Goal: Information Seeking & Learning: Find specific fact

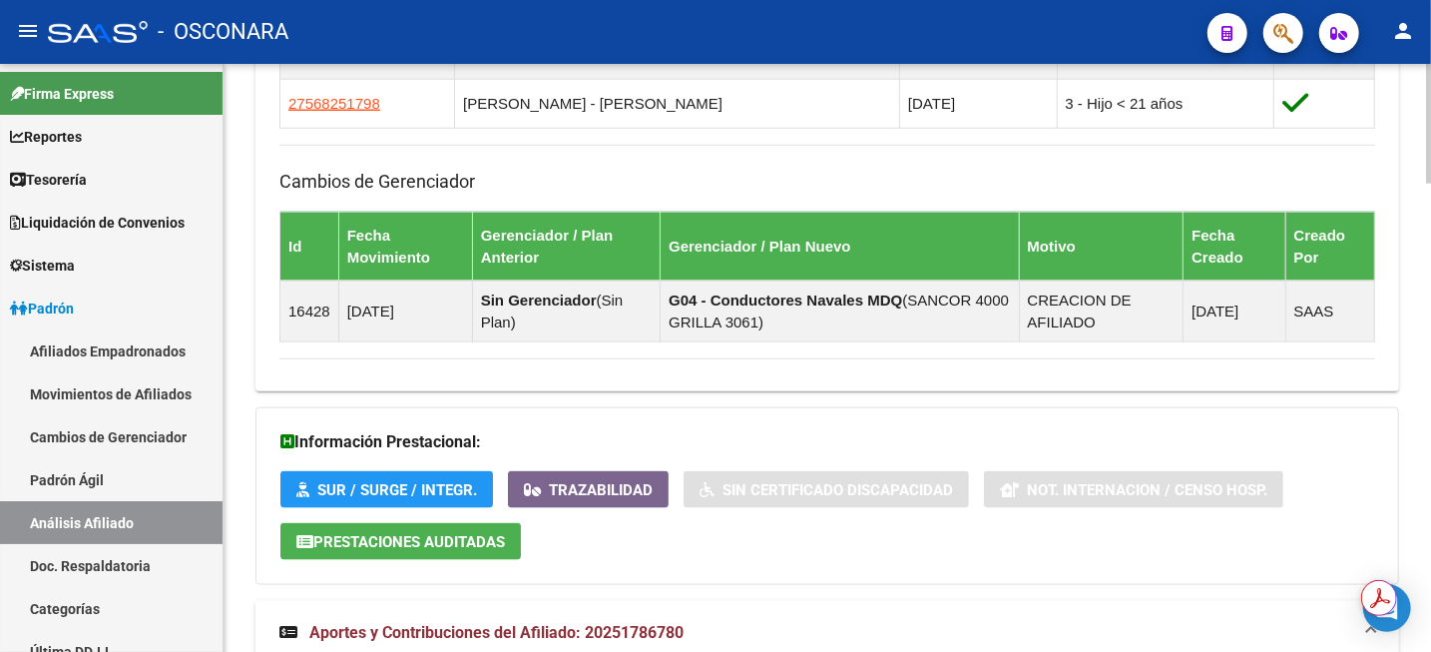
scroll to position [873, 0]
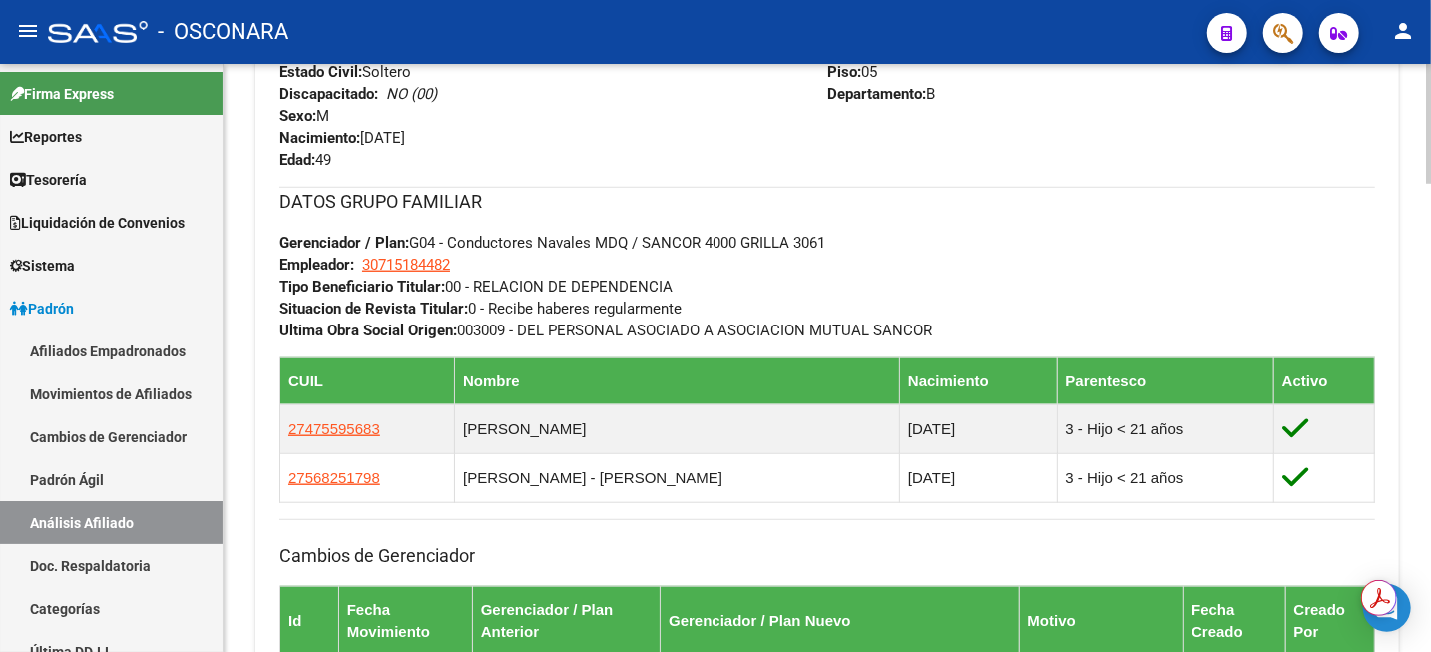
click at [1421, 240] on div "PADRON -> Análisis Afiliado Cambiar Afiliado 20-25178678-0 CUIL DATOS PADRÓN ÁG…" at bounding box center [827, 629] width 1207 height 2877
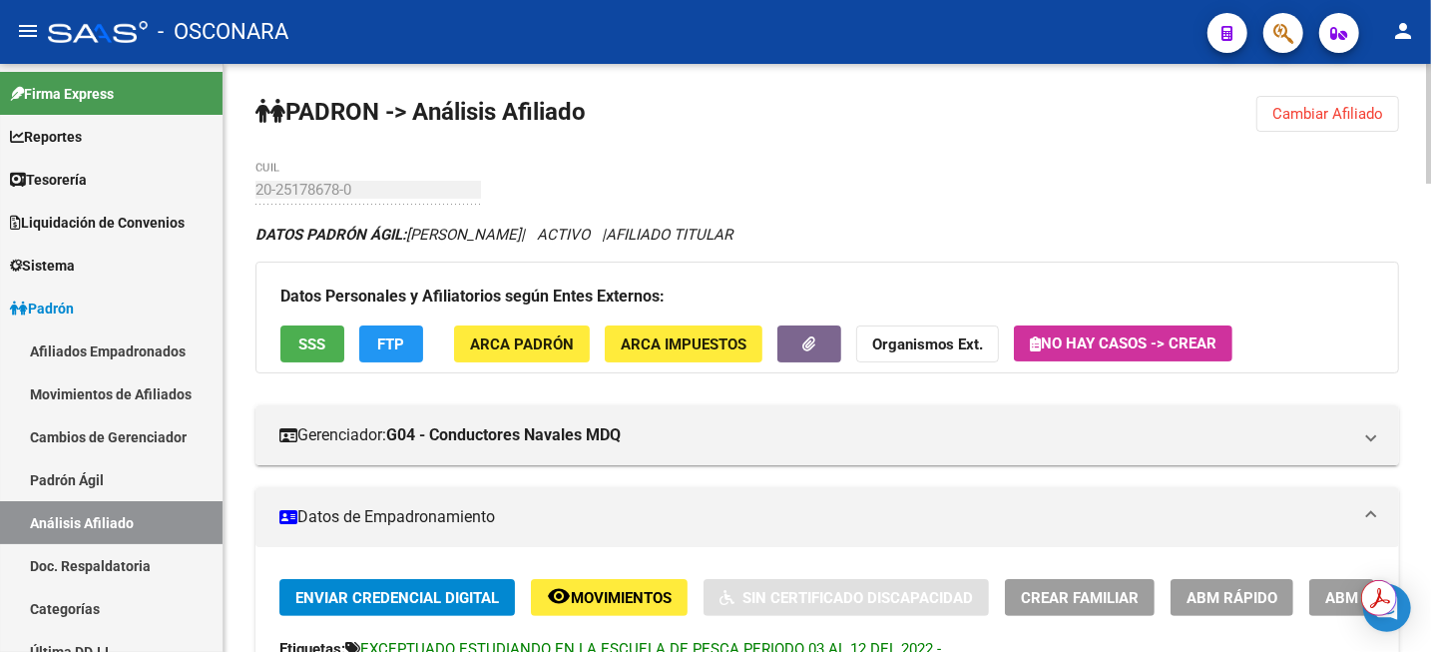
click at [1429, 38] on div "menu - OSCONARA person Firma Express Reportes Tablero de Control Ingresos Perci…" at bounding box center [715, 326] width 1431 height 652
click at [1305, 120] on span "Cambiar Afiliado" at bounding box center [1327, 114] width 111 height 18
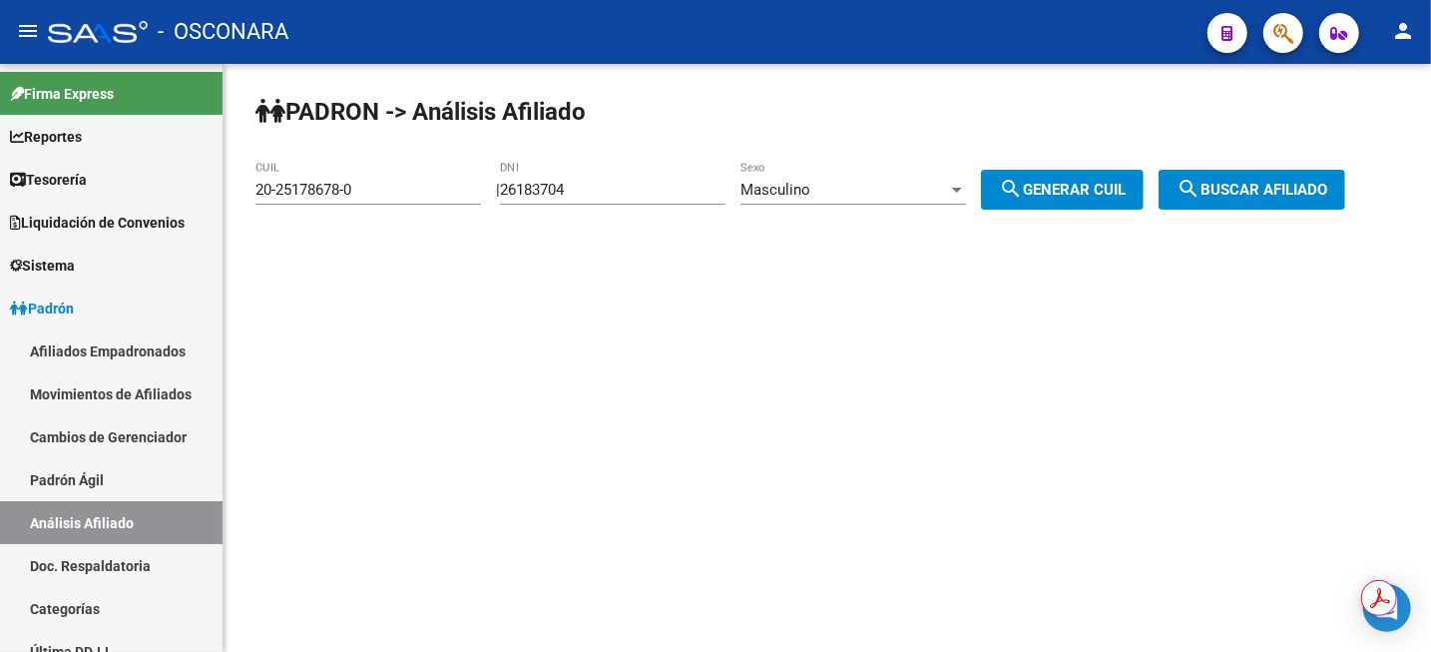
scroll to position [0, 0]
drag, startPoint x: 390, startPoint y: 196, endPoint x: 147, endPoint y: 183, distance: 243.8
click at [147, 183] on mat-sidenav-container "Firma Express Reportes Tablero de Control Ingresos Percibidos Análisis de todos…" at bounding box center [715, 358] width 1431 height 588
paste input "7-44146657-4"
type input "27-44146657-4"
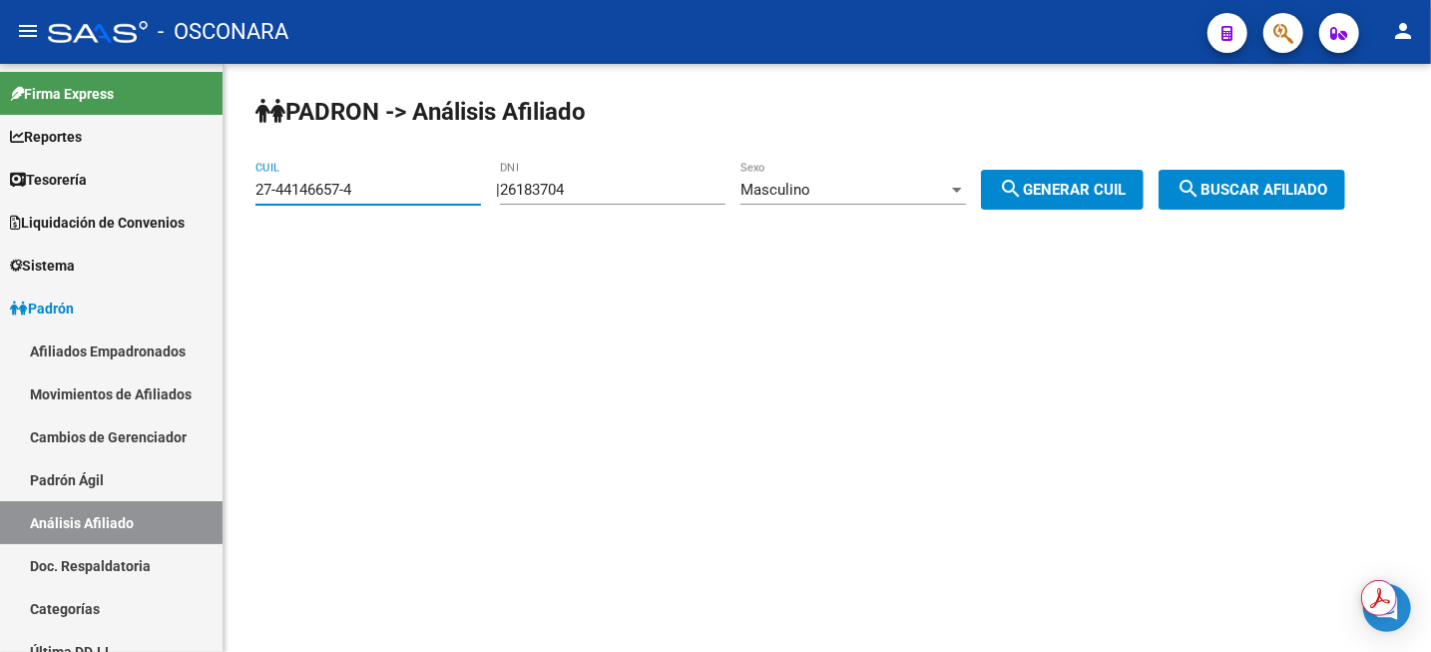
click at [1258, 191] on span "search Buscar afiliado" at bounding box center [1252, 190] width 151 height 18
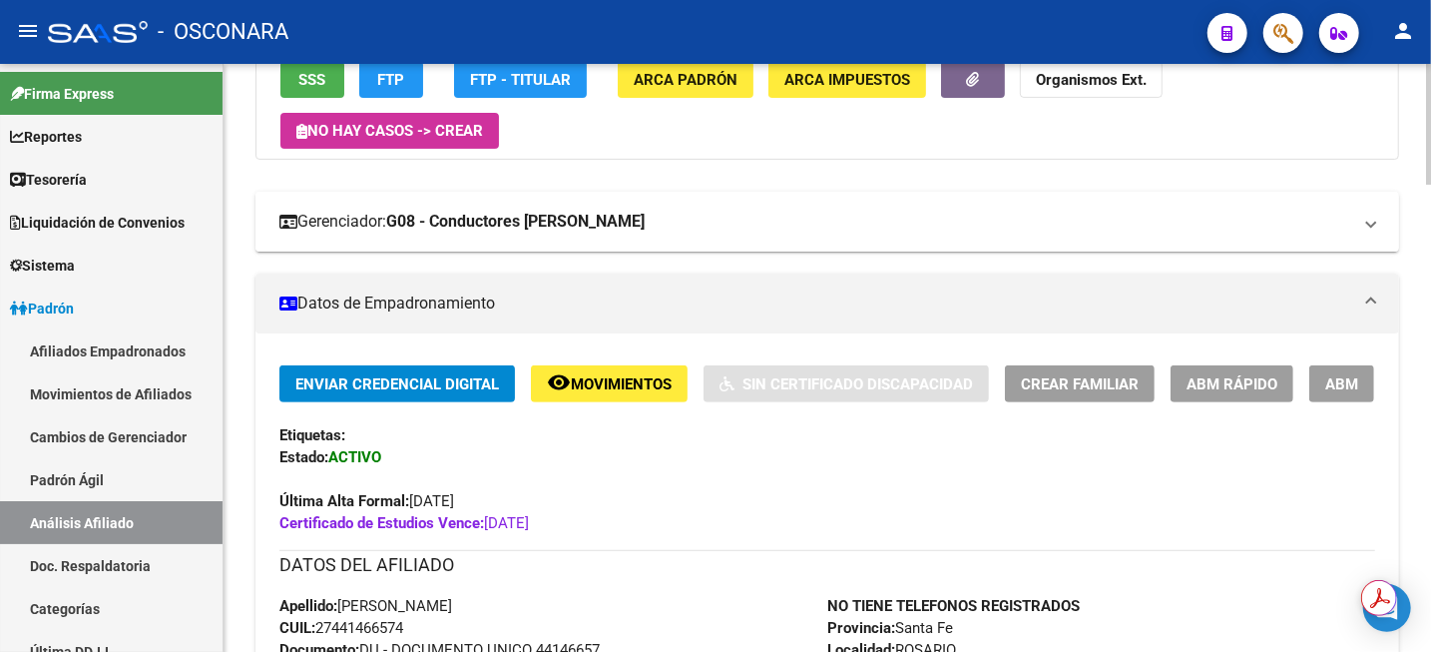
scroll to position [249, 0]
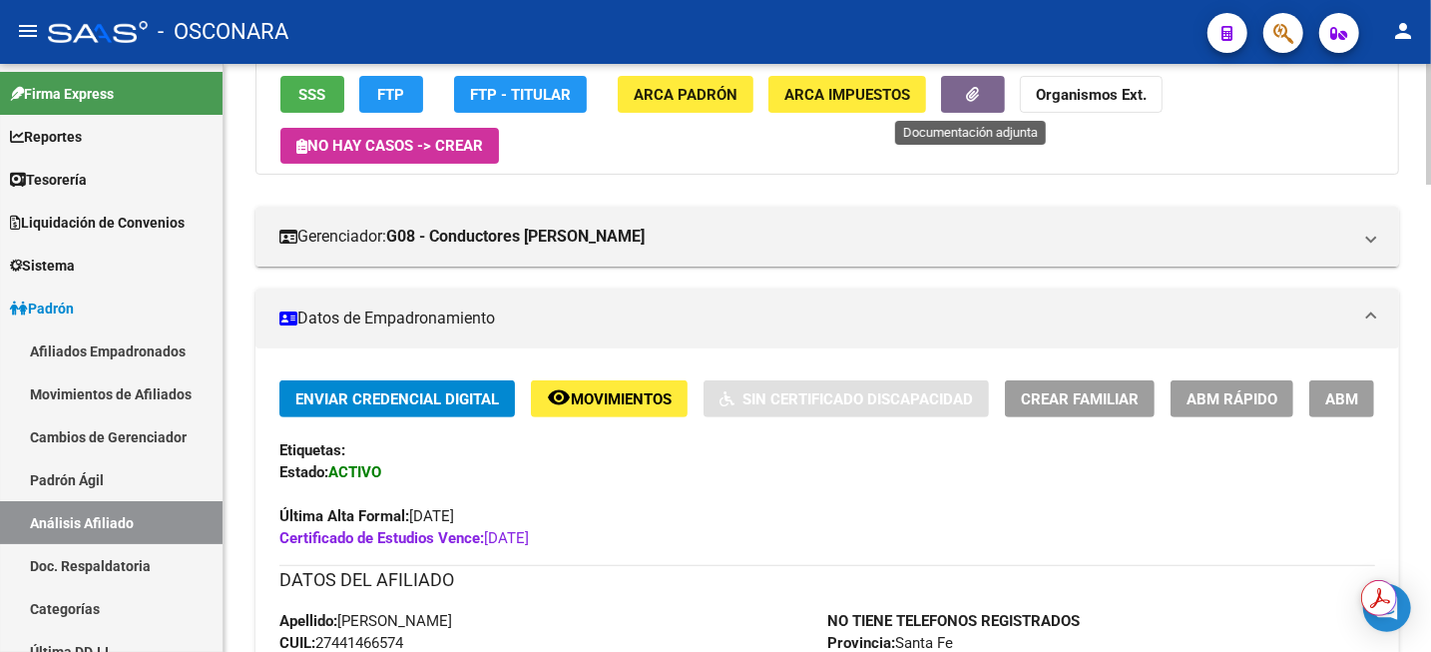
click at [980, 108] on button "button" at bounding box center [973, 94] width 64 height 37
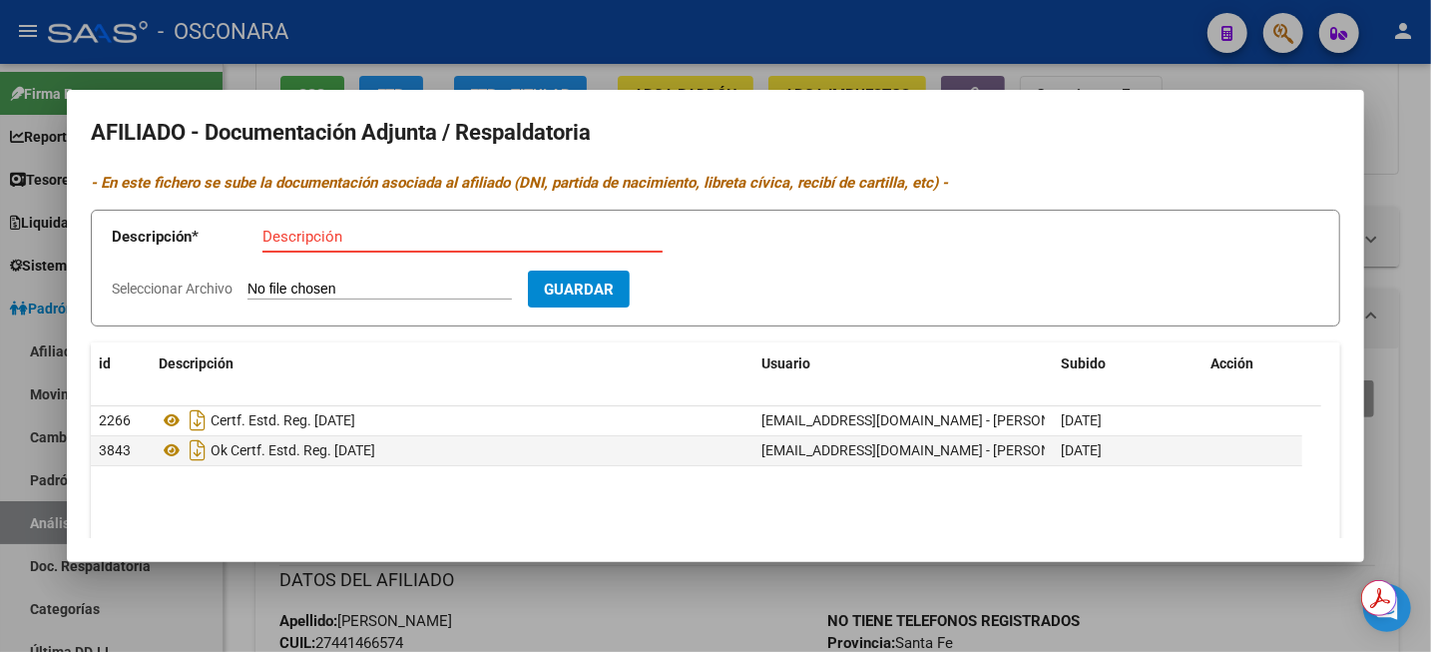
click at [1429, 115] on div at bounding box center [715, 326] width 1431 height 652
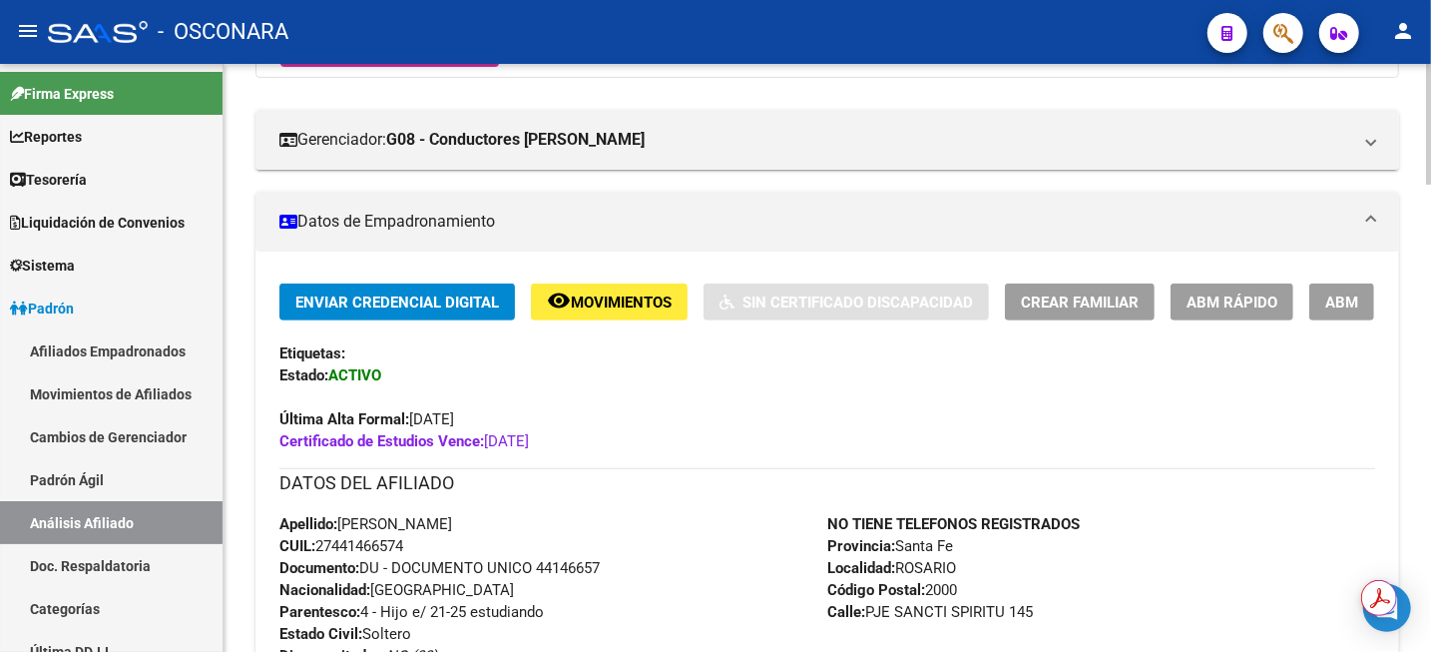
scroll to position [374, 0]
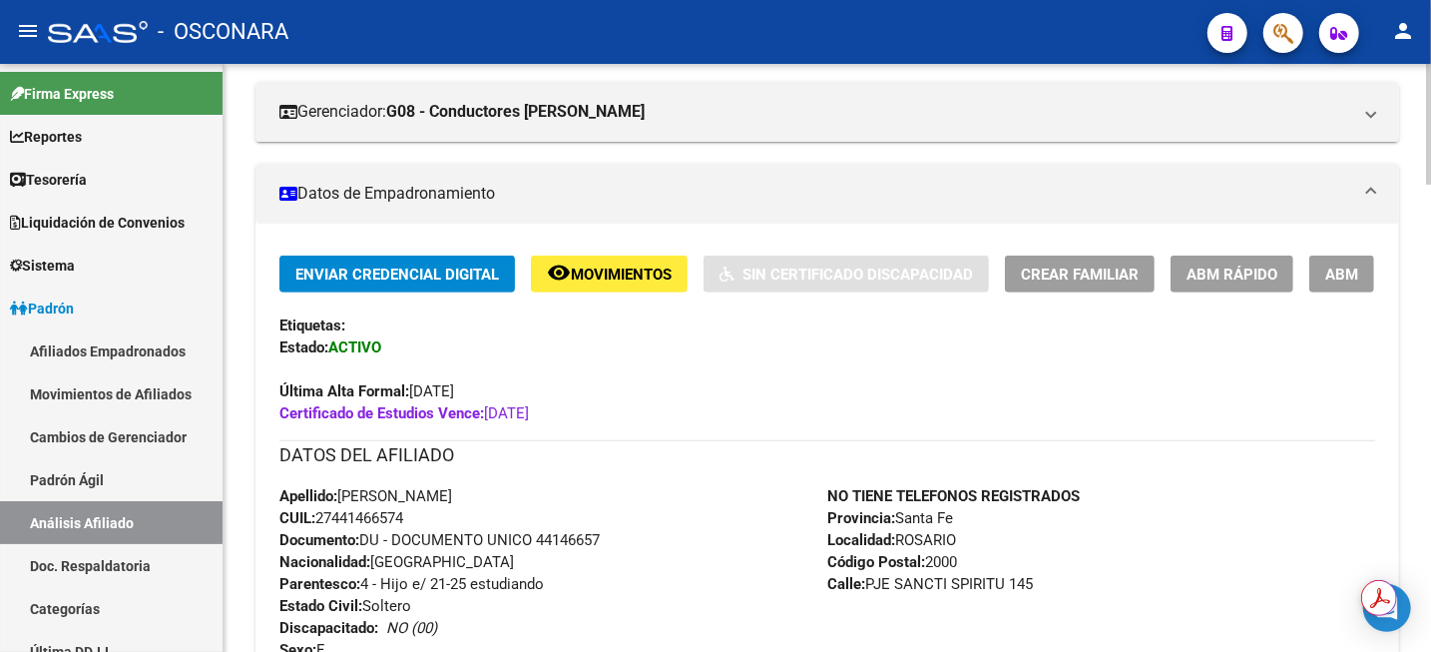
click at [370, 514] on span "CUIL: 27441466574" at bounding box center [341, 518] width 124 height 18
copy span "27441466574"
drag, startPoint x: 370, startPoint y: 514, endPoint x: 778, endPoint y: 237, distance: 492.9
click at [370, 515] on span "CUIL: 27441466574" at bounding box center [341, 518] width 124 height 18
click at [376, 494] on span "Apellido: [PERSON_NAME]" at bounding box center [365, 496] width 173 height 18
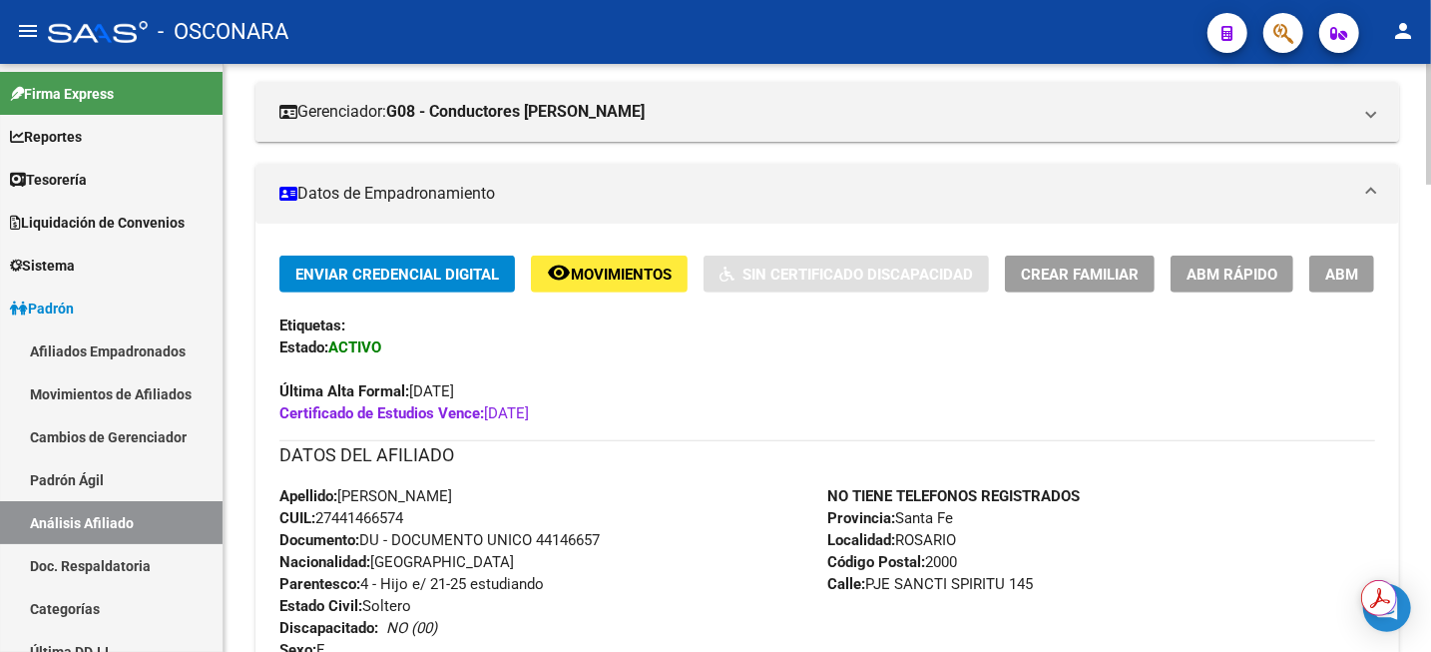
click at [376, 494] on span "Apellido: [PERSON_NAME]" at bounding box center [365, 496] width 173 height 18
copy span "[PERSON_NAME]"
click at [366, 516] on span "CUIL: 27441466574" at bounding box center [341, 518] width 124 height 18
copy span "27441466574"
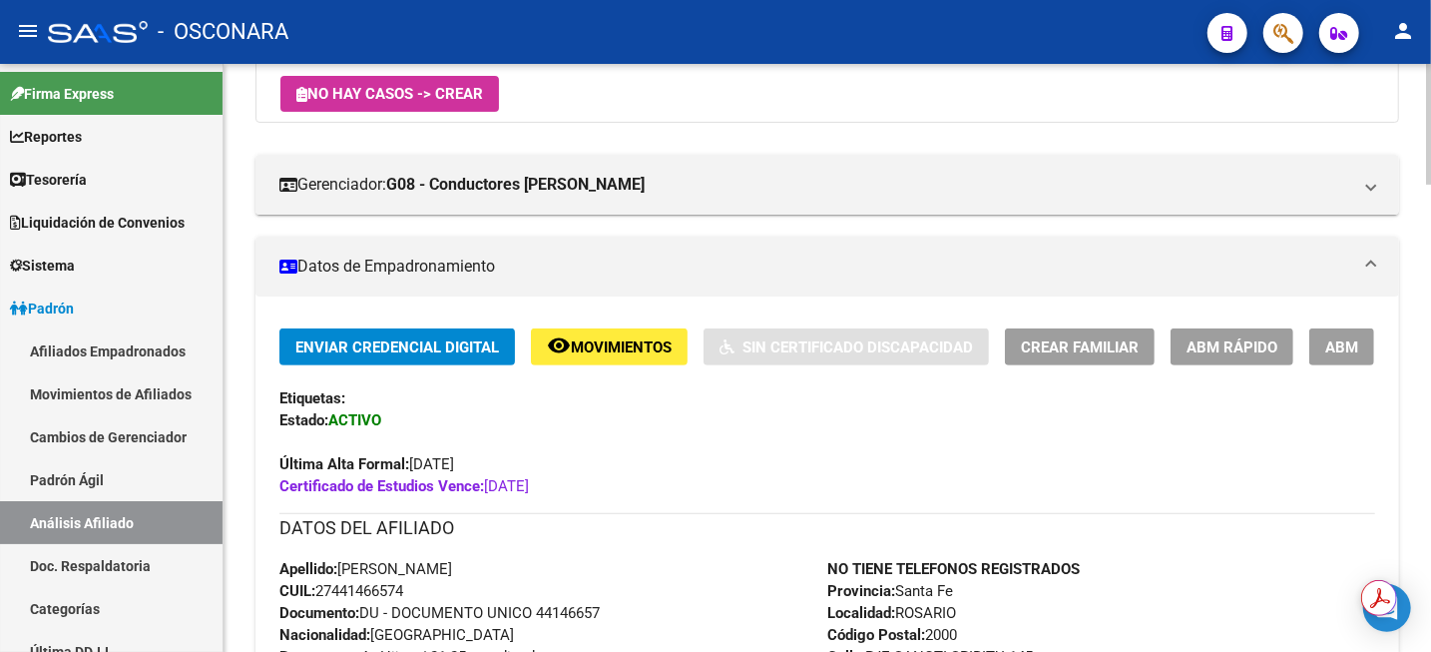
scroll to position [249, 0]
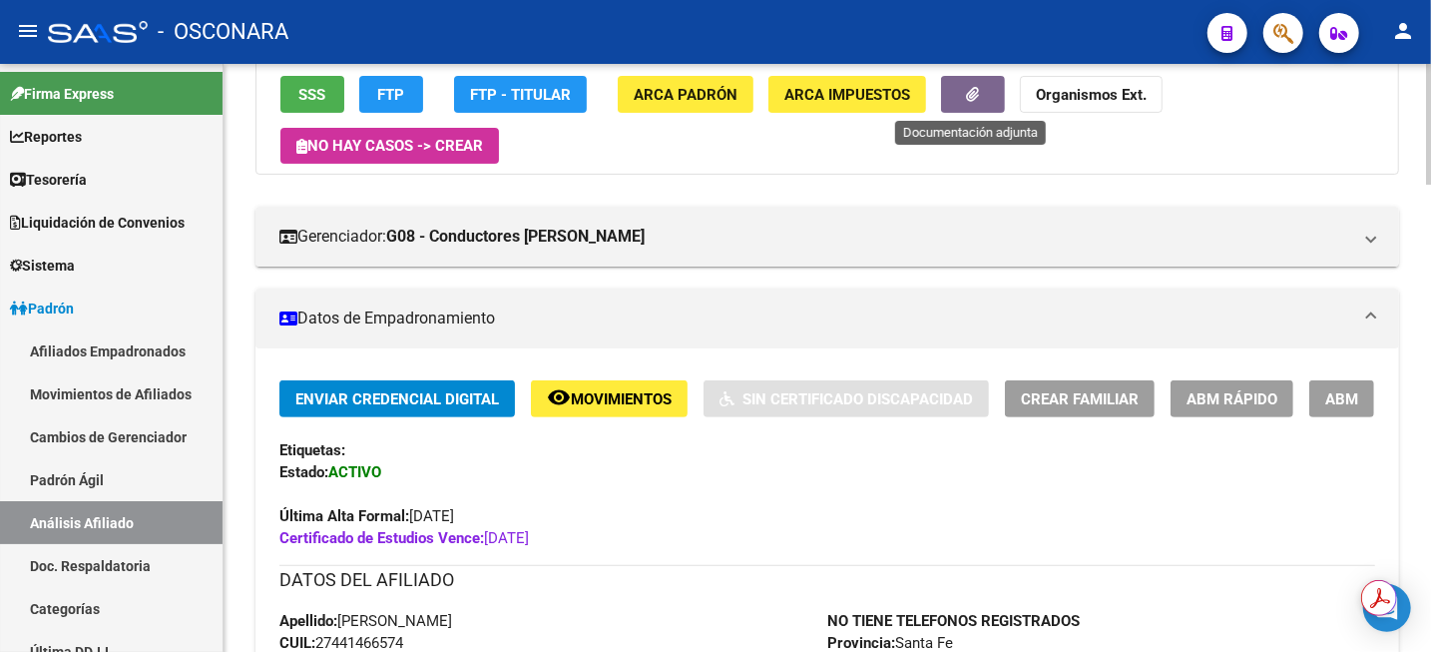
click at [967, 97] on icon "button" at bounding box center [973, 94] width 13 height 15
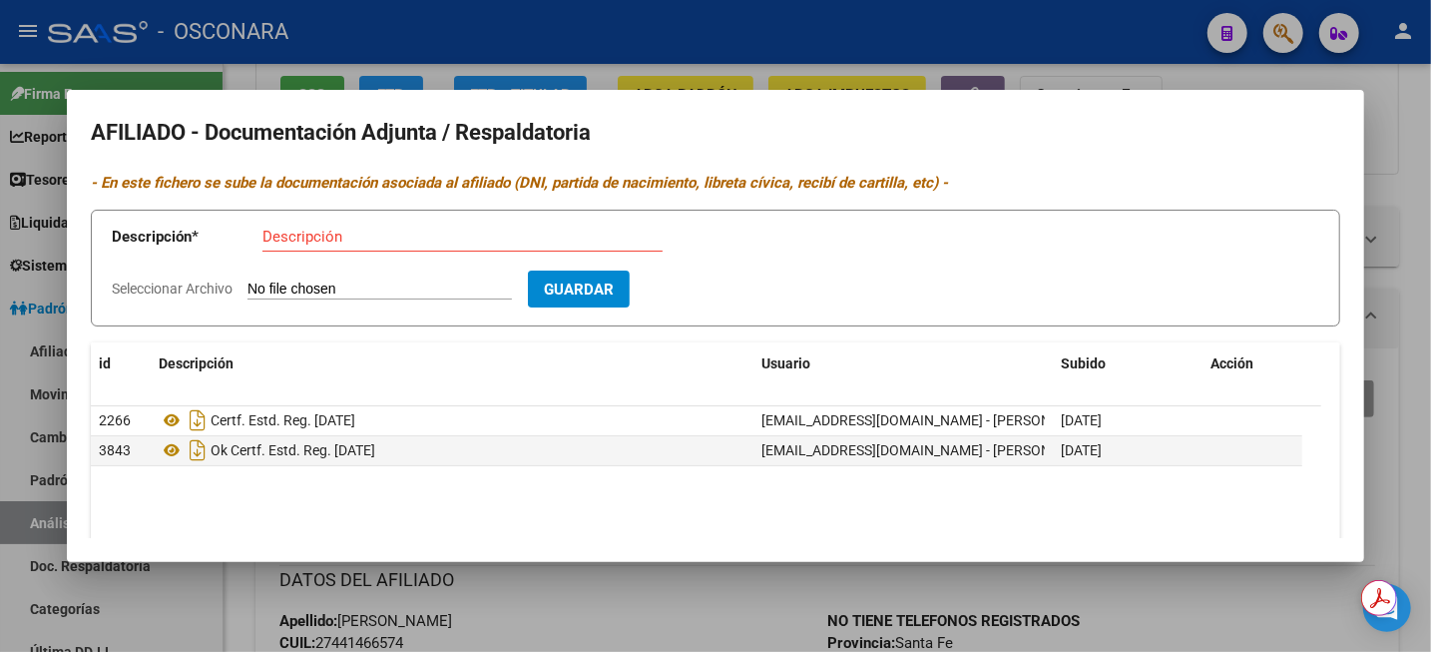
click at [1411, 140] on div at bounding box center [715, 326] width 1431 height 652
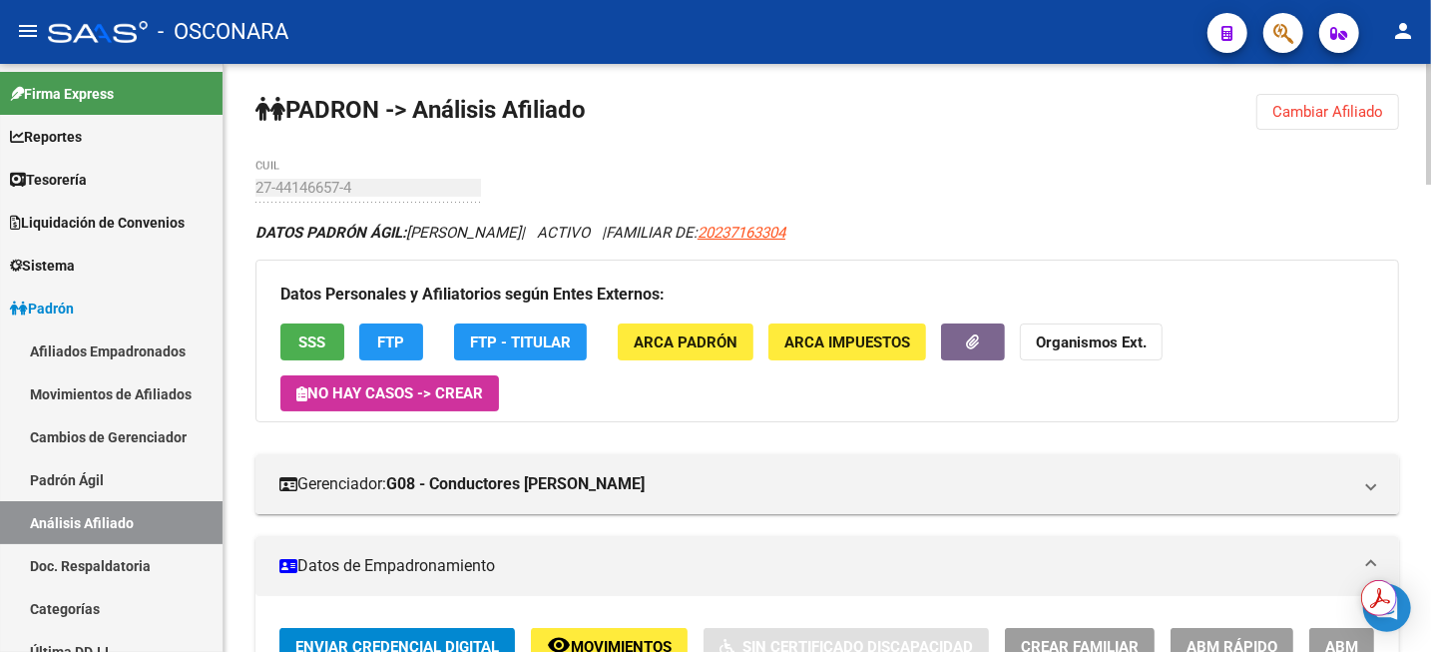
scroll to position [0, 0]
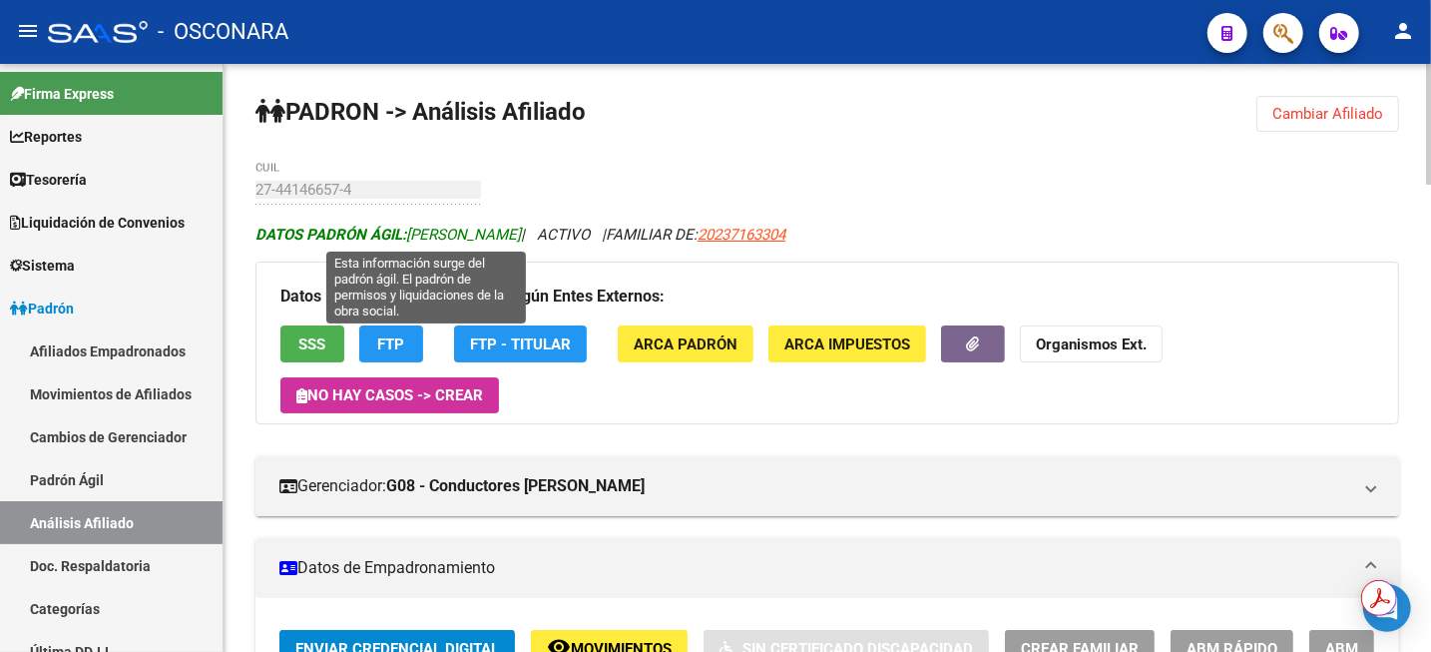
drag, startPoint x: 409, startPoint y: 234, endPoint x: 595, endPoint y: 236, distance: 185.6
click at [521, 236] on span "DATOS PADRÓN ÁGIL: [PERSON_NAME]" at bounding box center [387, 235] width 265 height 18
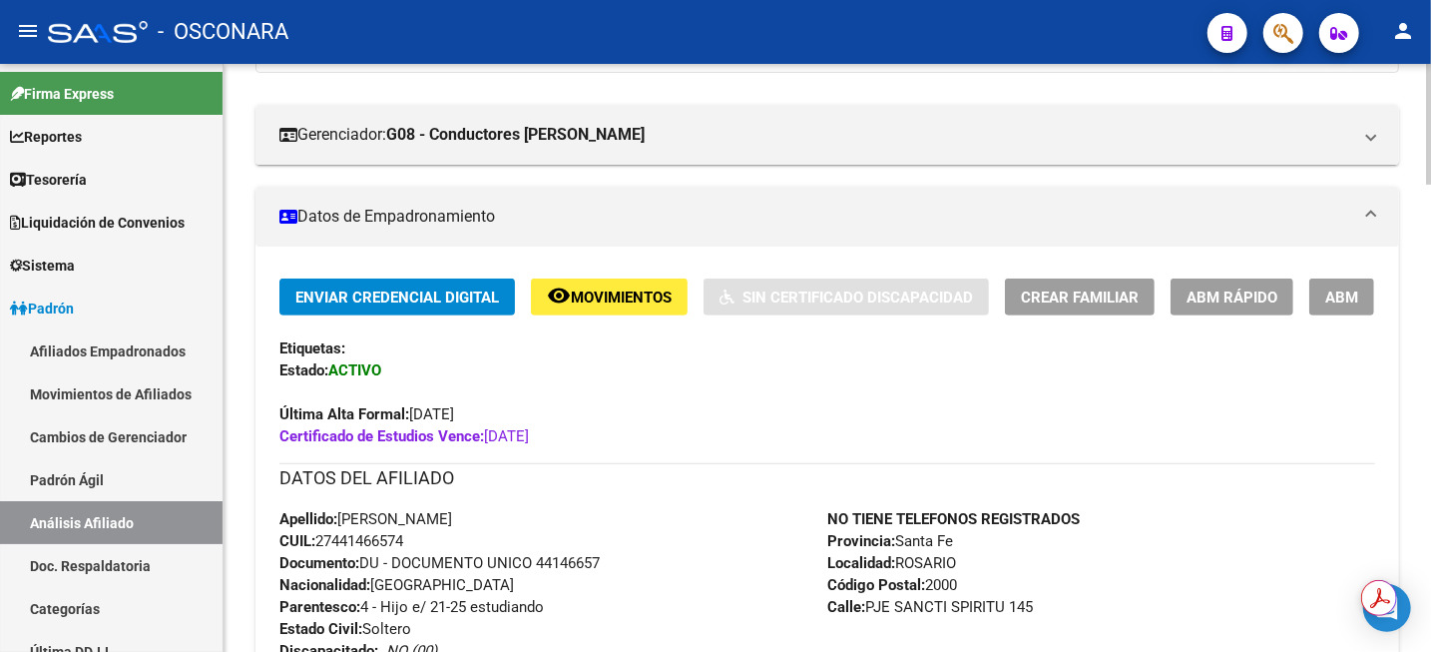
scroll to position [499, 0]
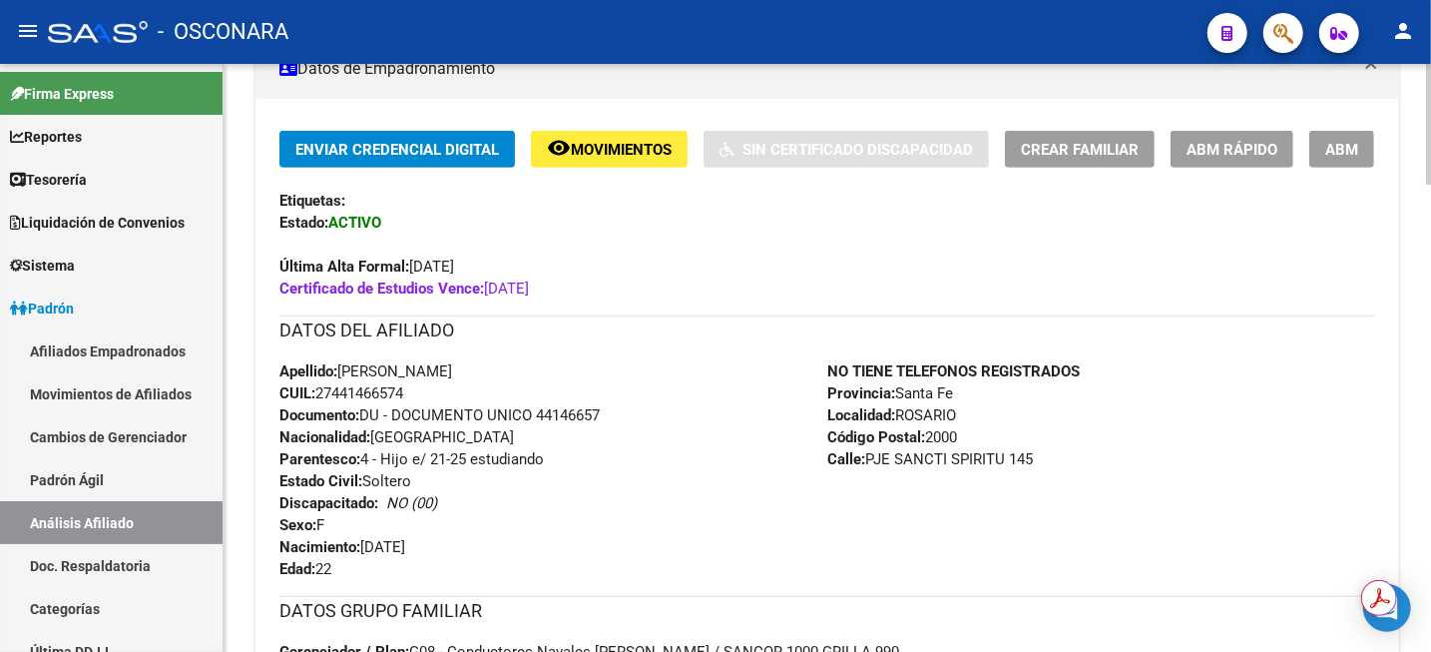
drag, startPoint x: 539, startPoint y: 415, endPoint x: 604, endPoint y: 415, distance: 64.9
click at [600, 415] on span "Documento: DU - DOCUMENTO UNICO 44146657" at bounding box center [439, 415] width 320 height 18
copy span "44146657"
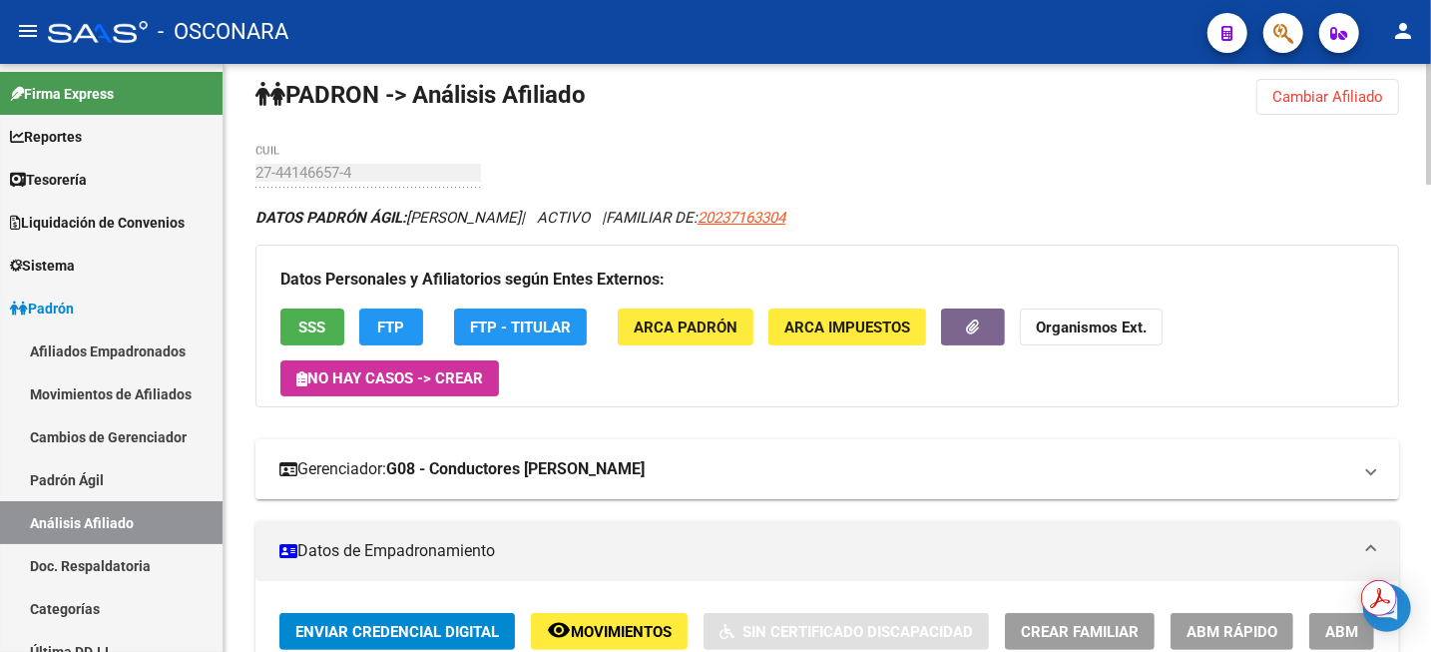
scroll to position [0, 0]
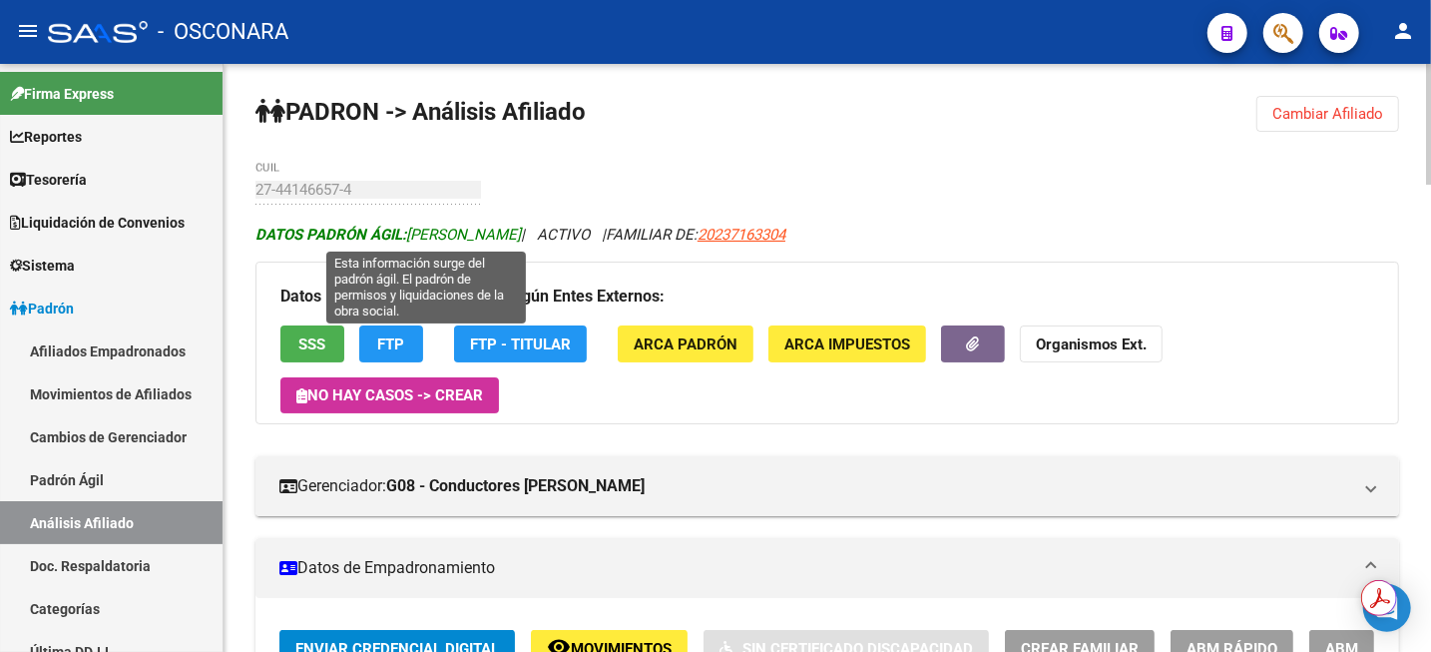
drag, startPoint x: 412, startPoint y: 233, endPoint x: 592, endPoint y: 240, distance: 179.8
click at [521, 240] on span "DATOS PADRÓN ÁGIL: [PERSON_NAME]" at bounding box center [387, 235] width 265 height 18
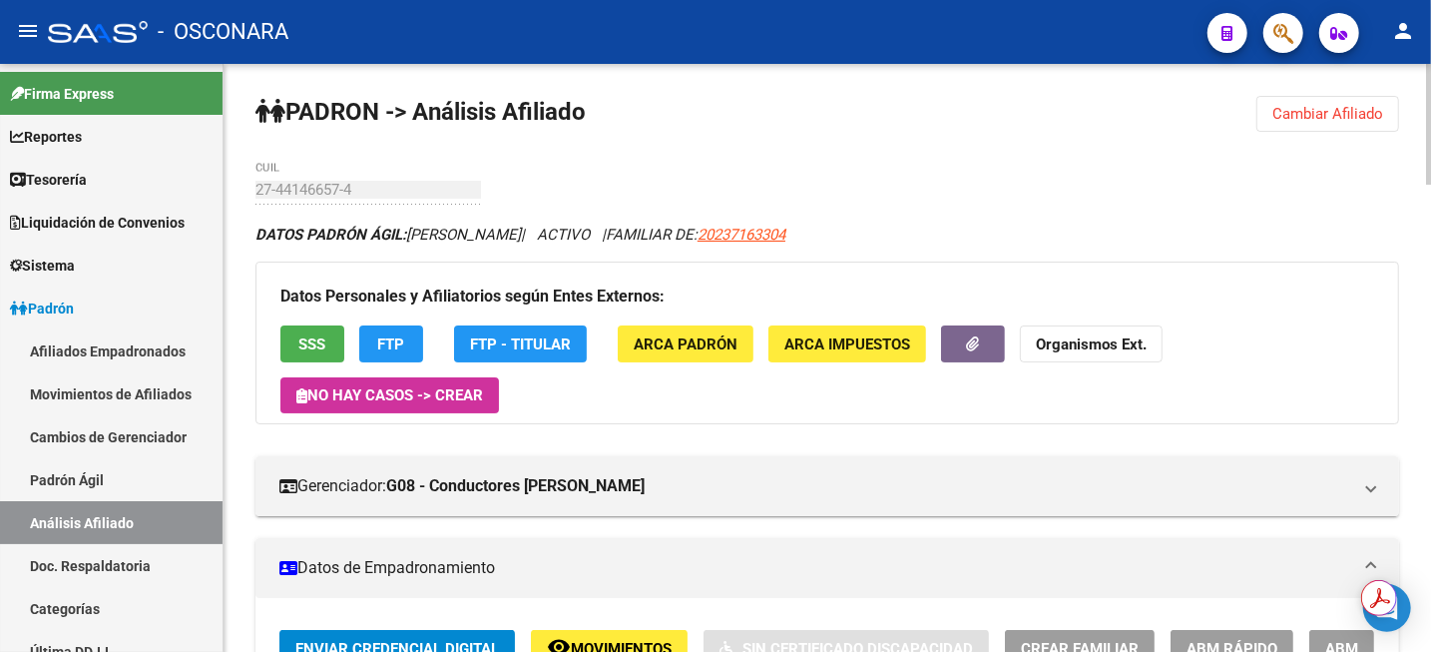
copy span "[PERSON_NAME]"
click at [1329, 121] on span "Cambiar Afiliado" at bounding box center [1327, 114] width 111 height 18
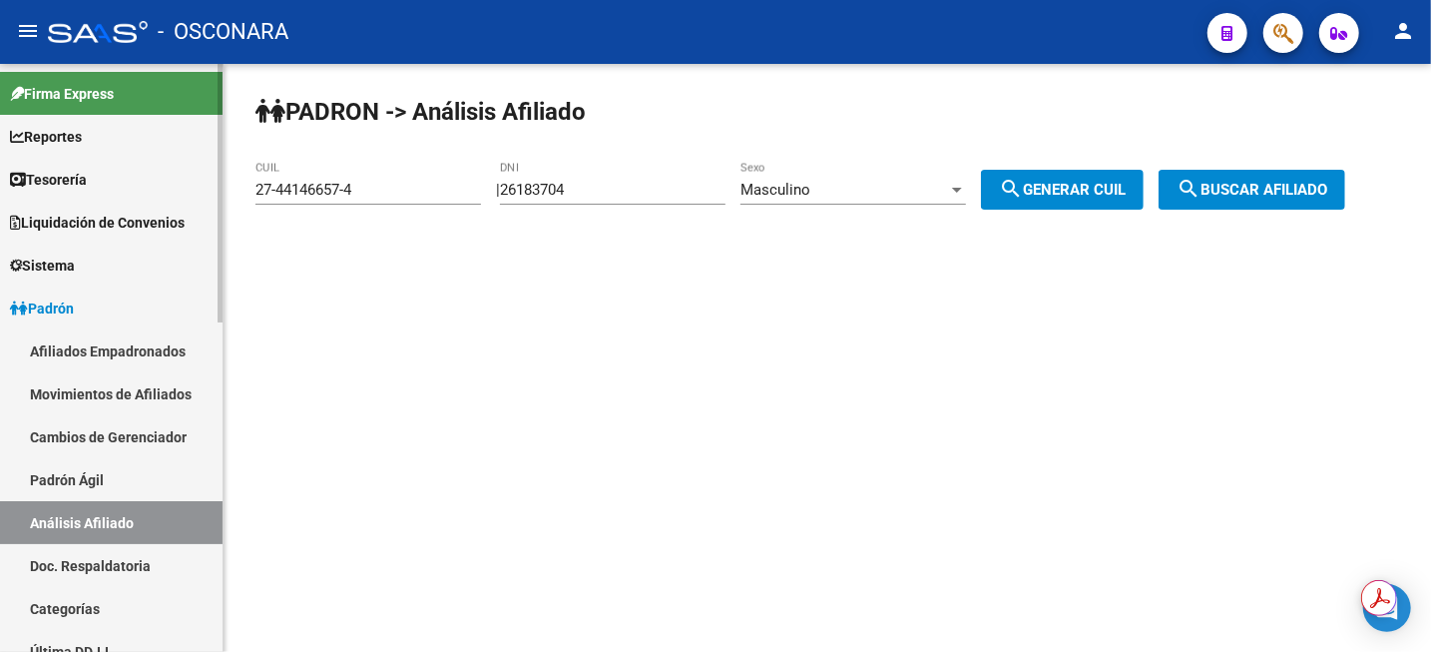
click at [88, 482] on link "Padrón Ágil" at bounding box center [111, 479] width 223 height 43
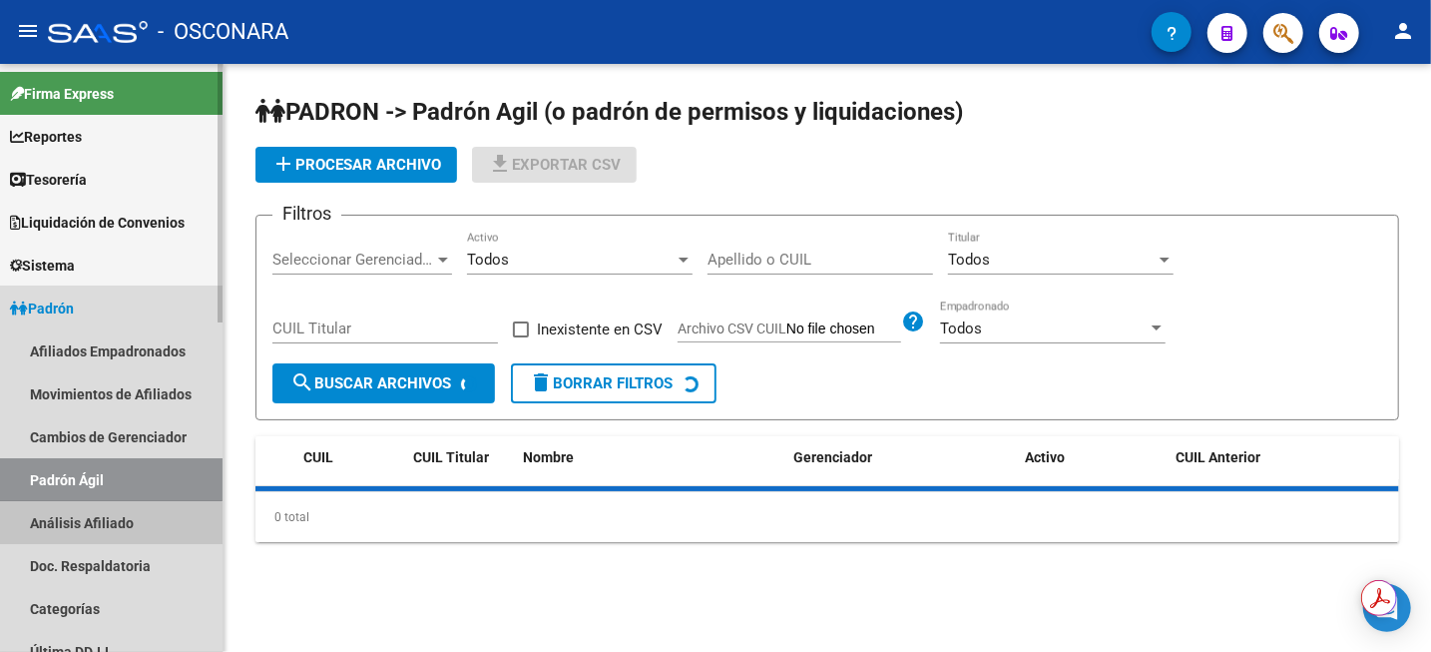
click at [102, 533] on link "Análisis Afiliado" at bounding box center [111, 522] width 223 height 43
